Goal: Go to known website: Access a specific website the user already knows

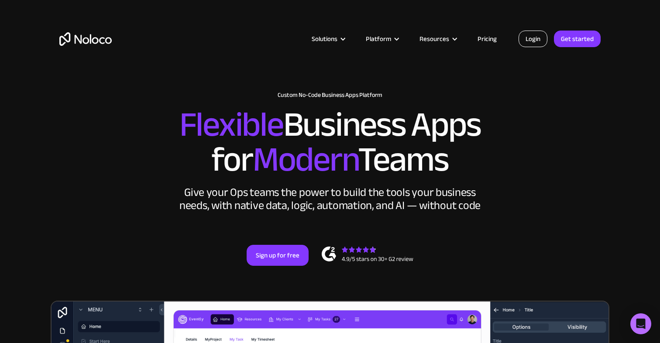
click at [531, 35] on link "Login" at bounding box center [533, 39] width 29 height 17
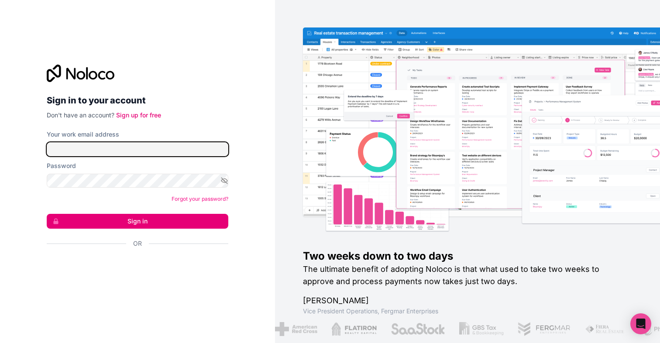
click at [148, 154] on input "Your work email address" at bounding box center [138, 149] width 182 height 14
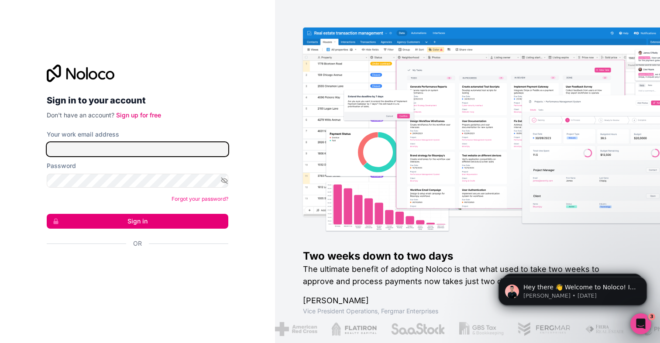
type input "auralee@notsummer.com"
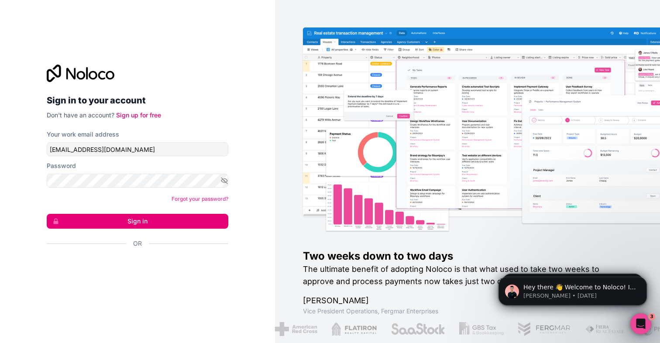
click at [135, 216] on button "Sign in" at bounding box center [138, 221] width 182 height 15
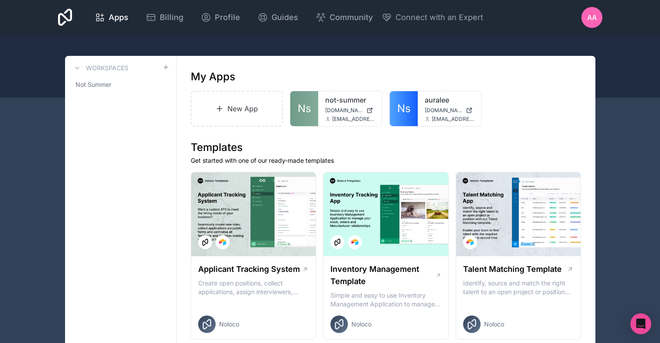
click at [338, 110] on span "not-summer.noloco.co" at bounding box center [344, 110] width 38 height 7
